Goal: Information Seeking & Learning: Learn about a topic

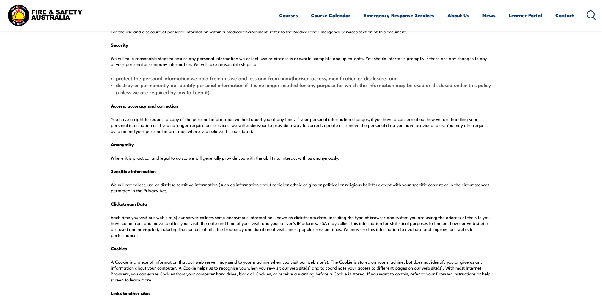
scroll to position [803, 0]
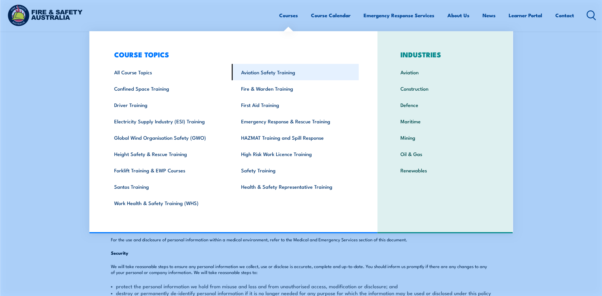
click at [273, 77] on link "Aviation Safety Training" at bounding box center [295, 72] width 127 height 16
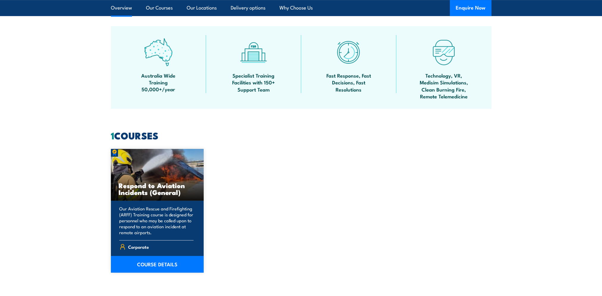
scroll to position [386, 0]
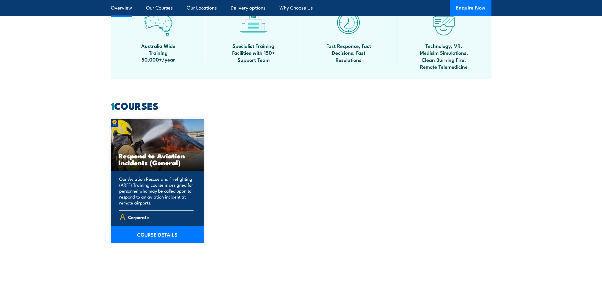
click at [142, 233] on link "COURSE DETAILS" at bounding box center [157, 234] width 93 height 17
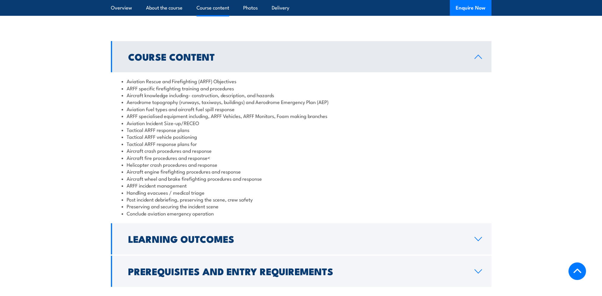
scroll to position [535, 0]
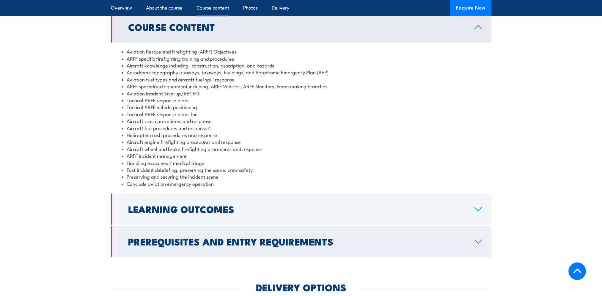
click at [191, 257] on link "Prerequisites and Entry Requirements" at bounding box center [301, 241] width 381 height 31
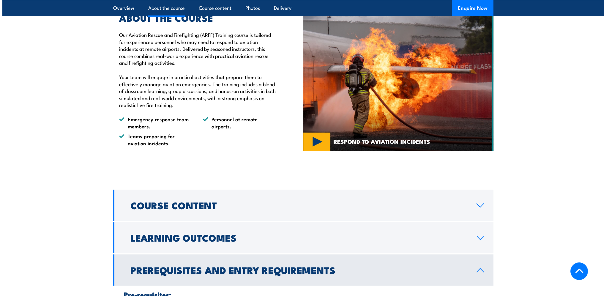
scroll to position [297, 0]
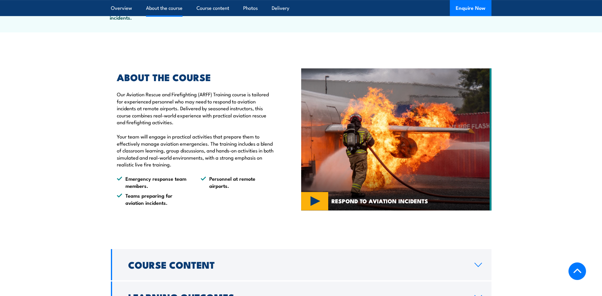
click at [315, 210] on img at bounding box center [396, 139] width 190 height 142
